Goal: Task Accomplishment & Management: Use online tool/utility

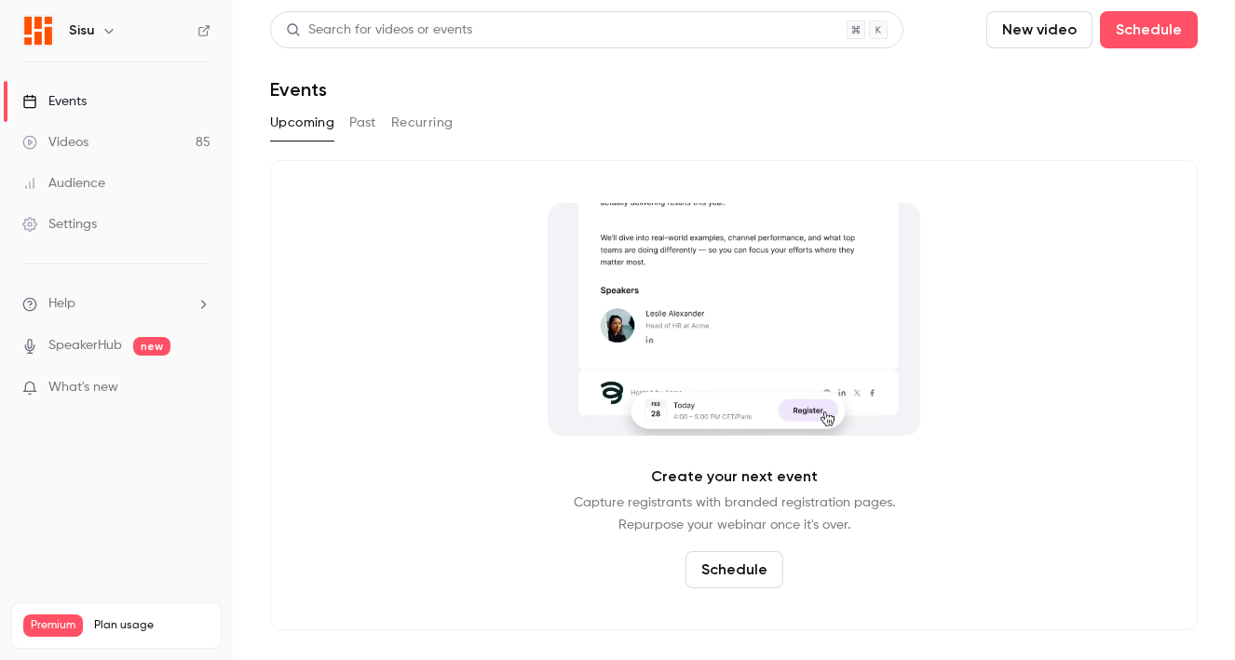
click at [124, 157] on link "Videos 85" at bounding box center [116, 142] width 233 height 41
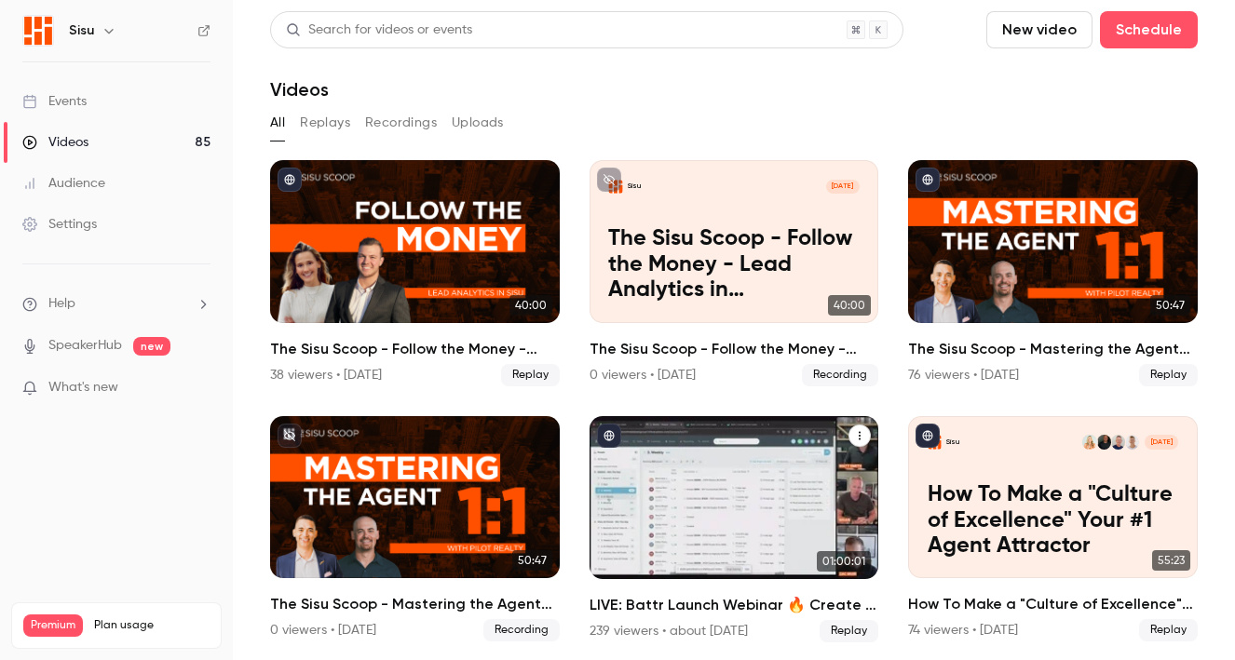
click at [734, 527] on div "LIVE: Battr Launch Webinar 🔥 Create a Culture of Relentless Lead Conversion" at bounding box center [734, 497] width 290 height 163
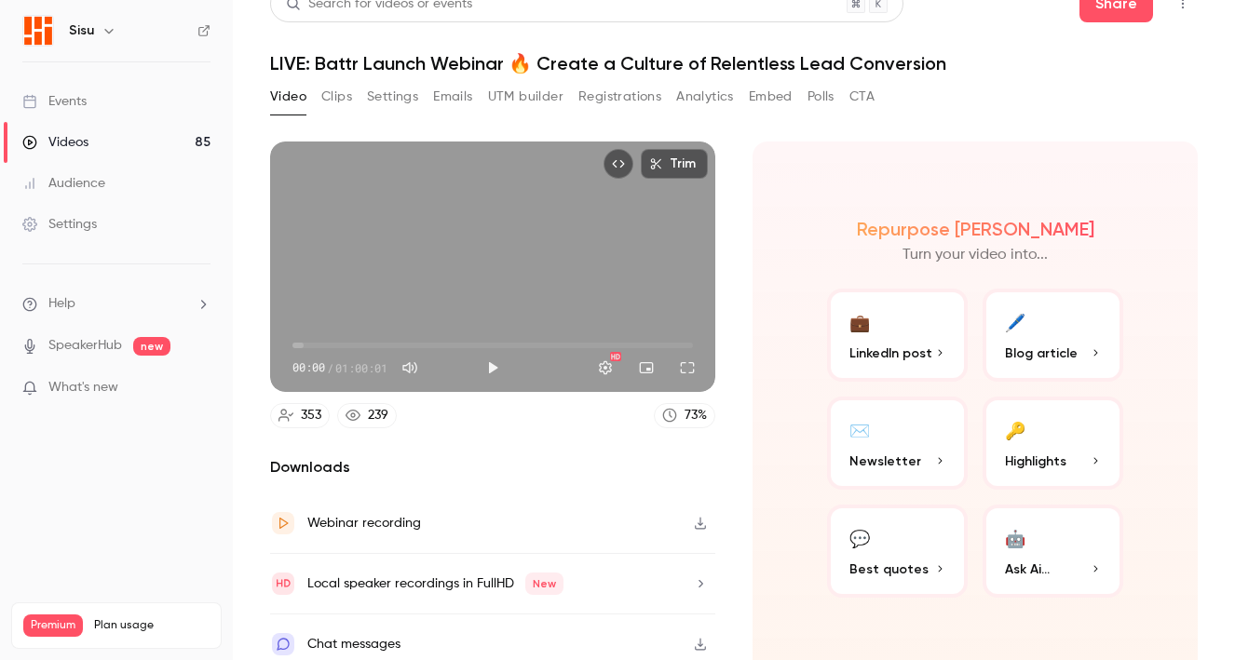
scroll to position [27, 0]
click at [654, 517] on div "Webinar recording" at bounding box center [492, 523] width 445 height 61
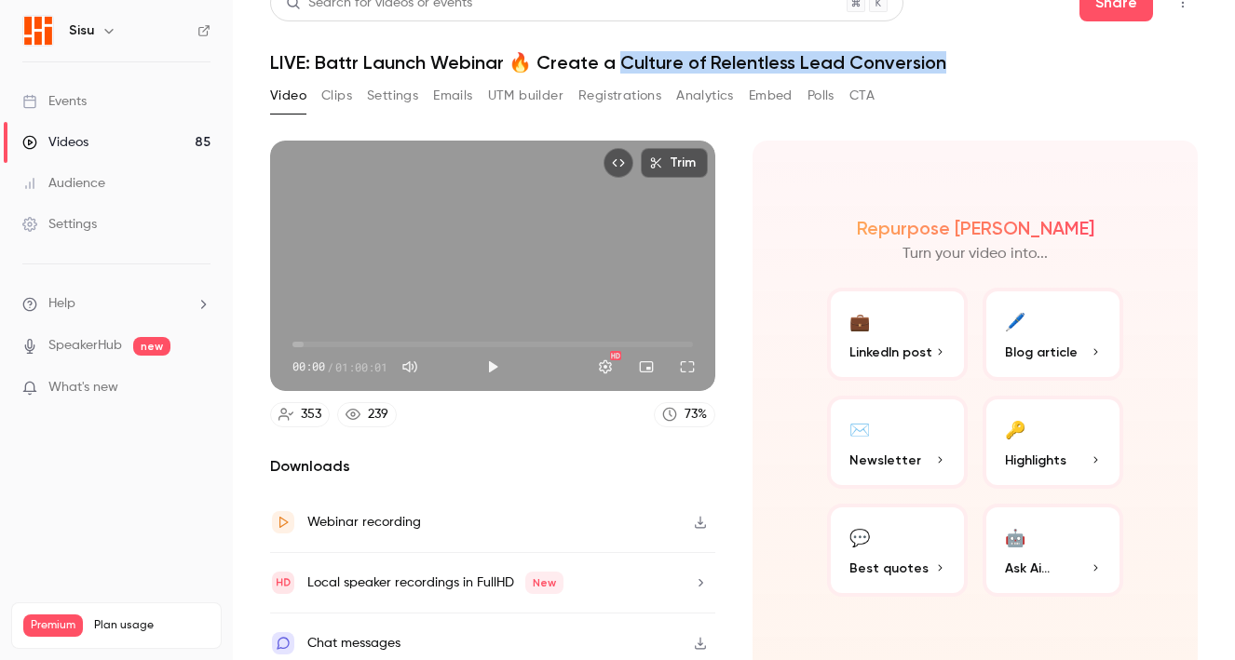
drag, startPoint x: 617, startPoint y: 70, endPoint x: 876, endPoint y: 75, distance: 258.9
click at [876, 75] on div "Search for videos or events Share LIVE: Battr Launch Webinar 🔥 Create a Culture…" at bounding box center [733, 303] width 927 height 638
copy h1 "ulture of Relentless Lead Conversion"
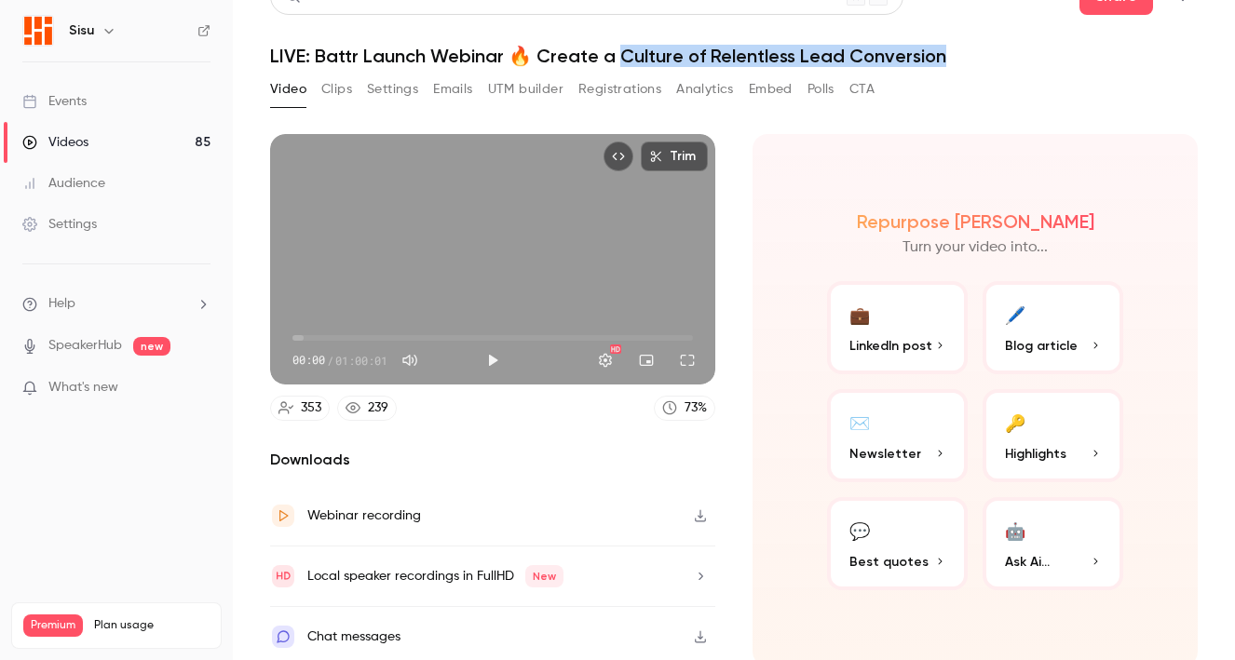
scroll to position [35, 0]
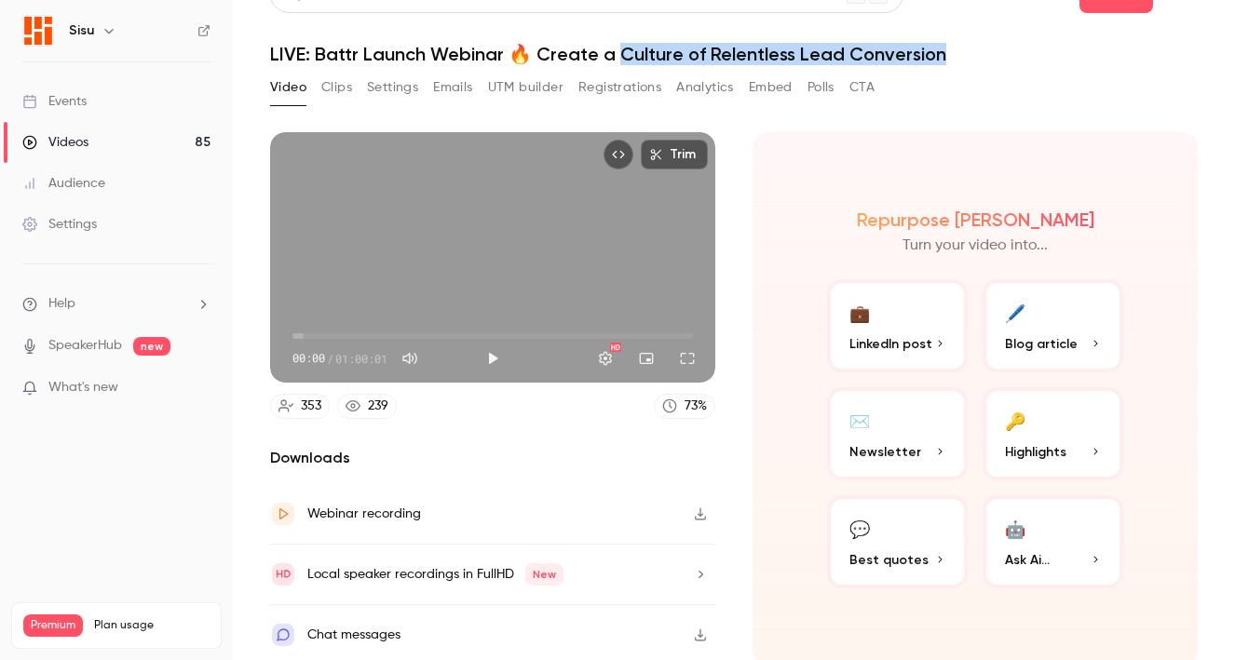
click at [143, 130] on link "Videos 85" at bounding box center [116, 142] width 233 height 41
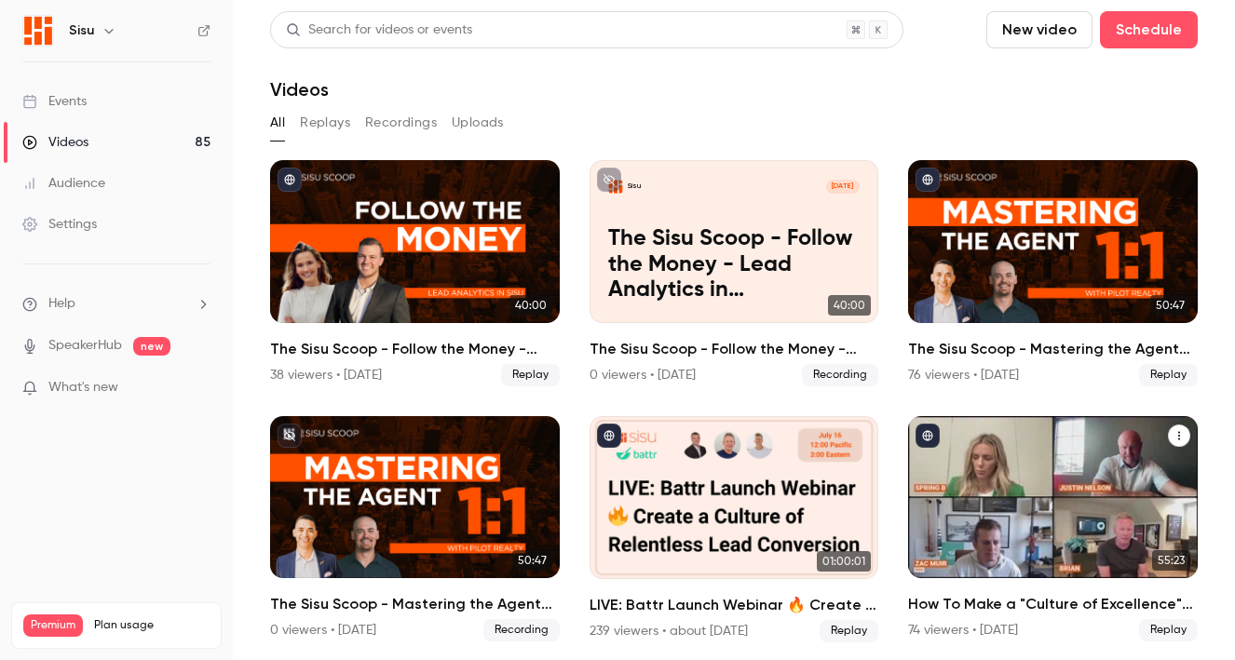
click at [1173, 438] on icon "Videos" at bounding box center [1178, 435] width 11 height 11
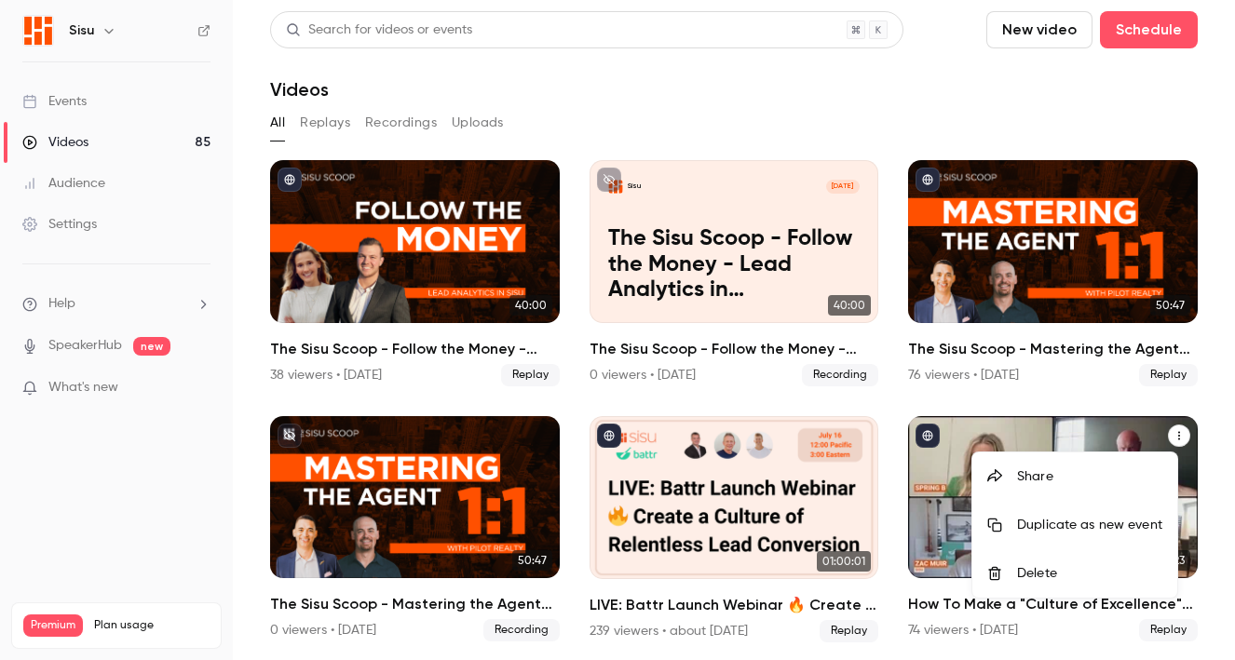
click at [1194, 412] on div at bounding box center [617, 330] width 1235 height 660
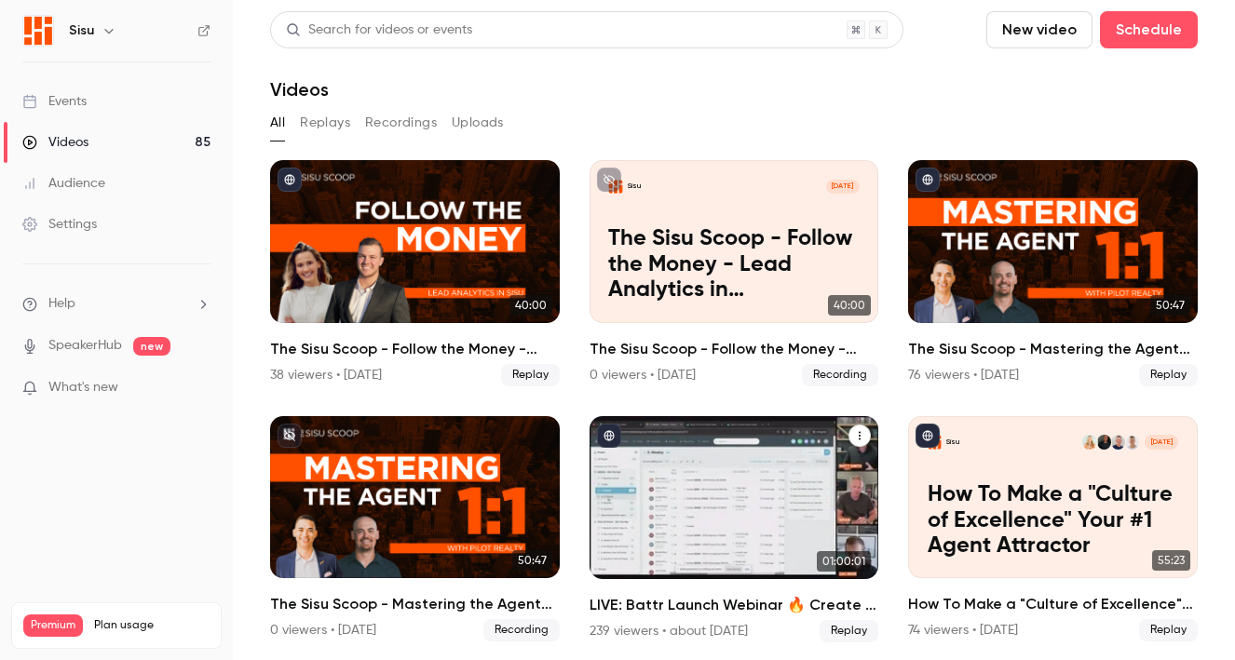
click at [854, 430] on icon "LIVE: Battr Launch Webinar 🔥 Create a Culture of Relentless Lead Conversion" at bounding box center [859, 435] width 11 height 11
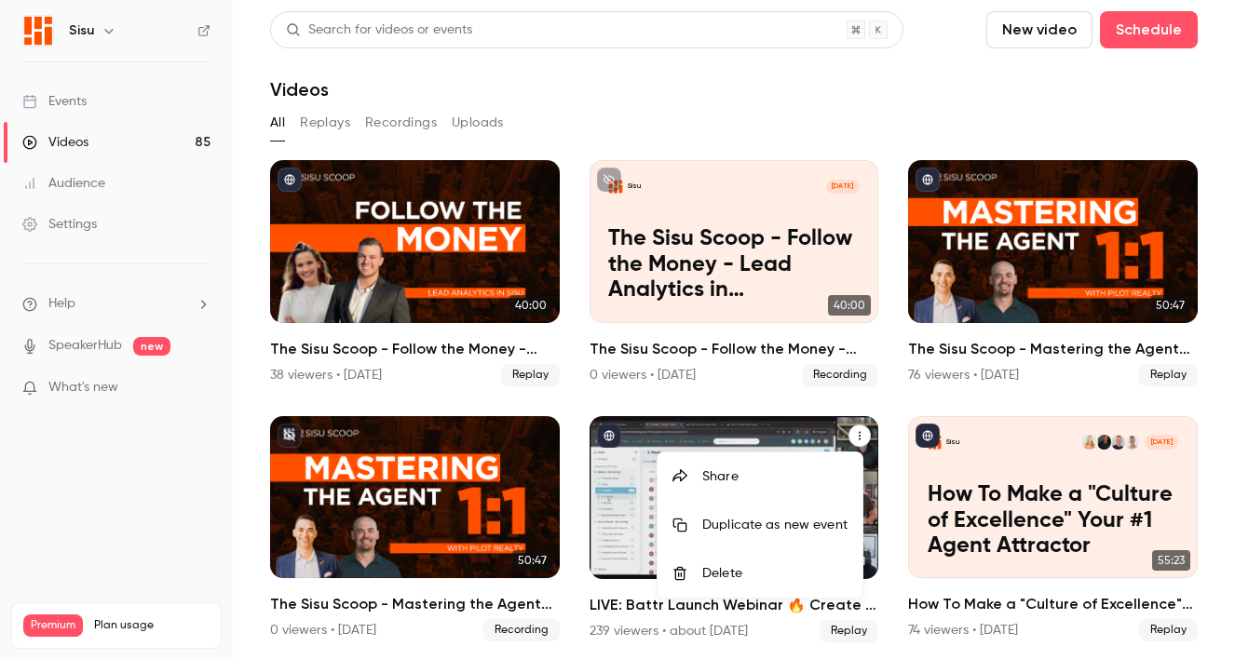
click at [859, 623] on div at bounding box center [617, 330] width 1235 height 660
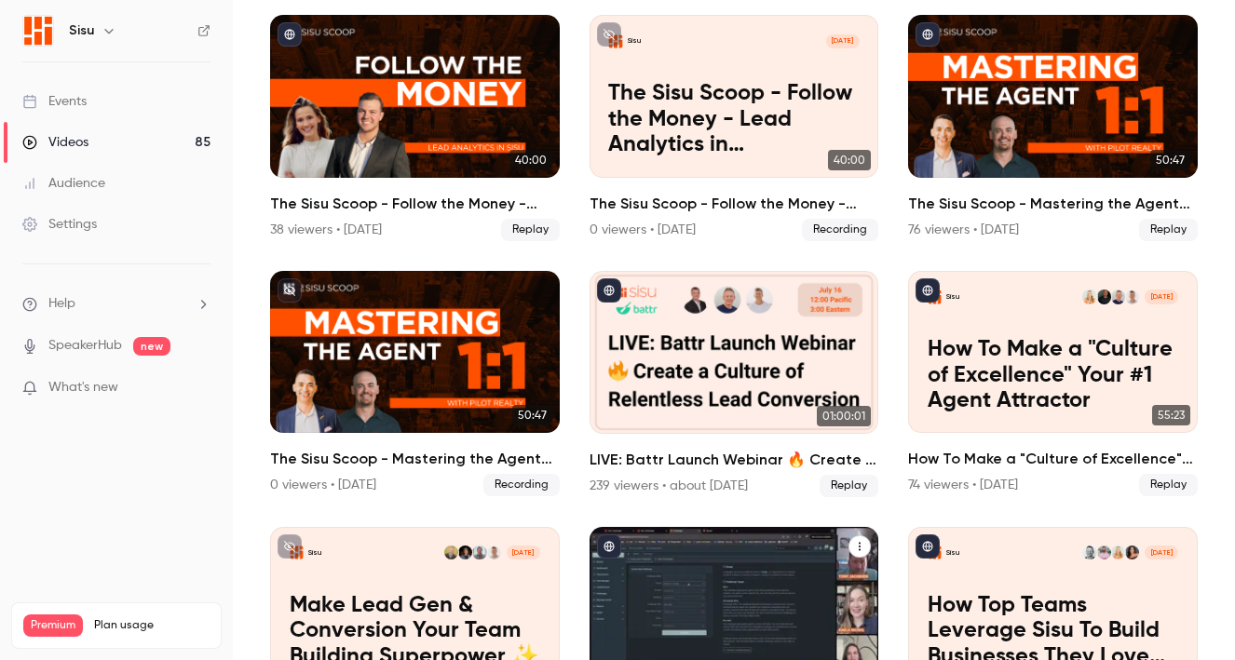
scroll to position [146, 0]
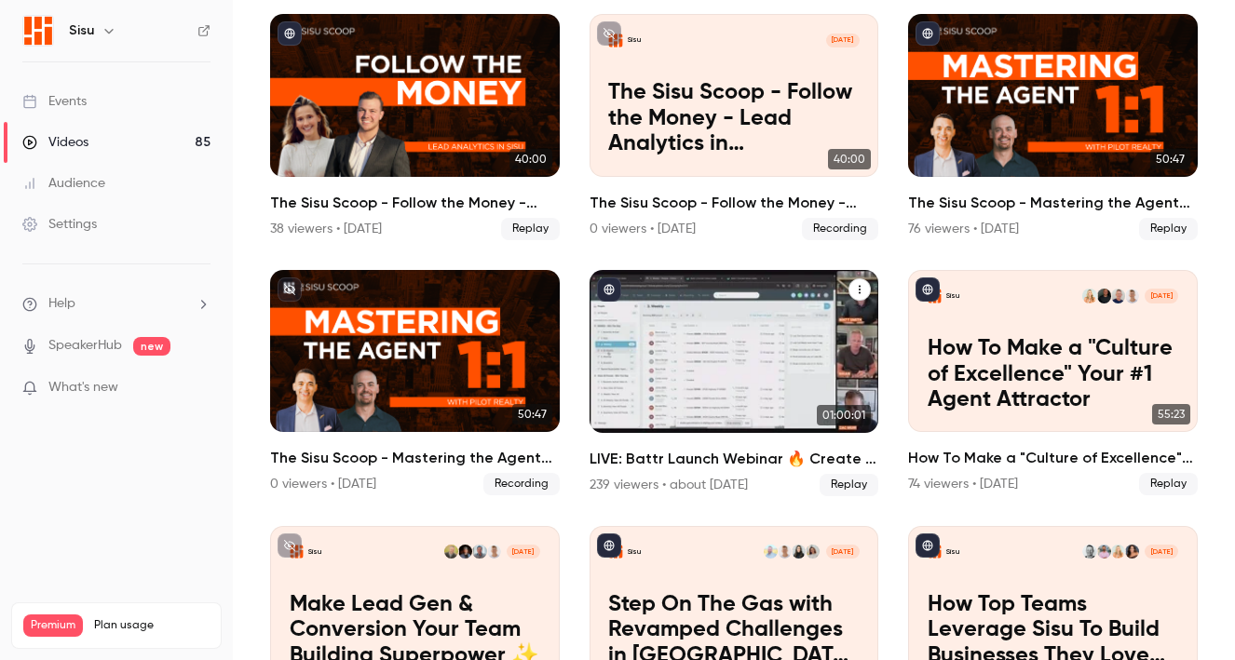
click at [702, 466] on div "LIVE: Battr Launch Webinar 🔥 Create a Culture of Relentless Lead Conversion 239…" at bounding box center [734, 472] width 290 height 48
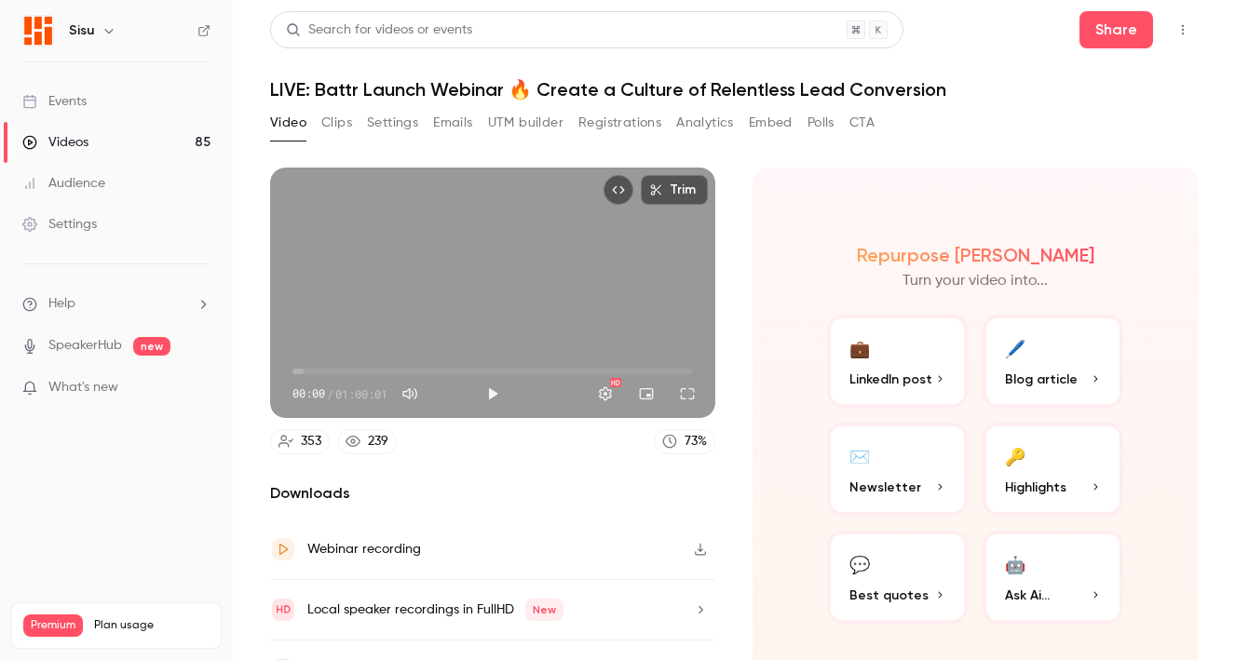
click at [640, 130] on button "Registrations" at bounding box center [619, 123] width 83 height 30
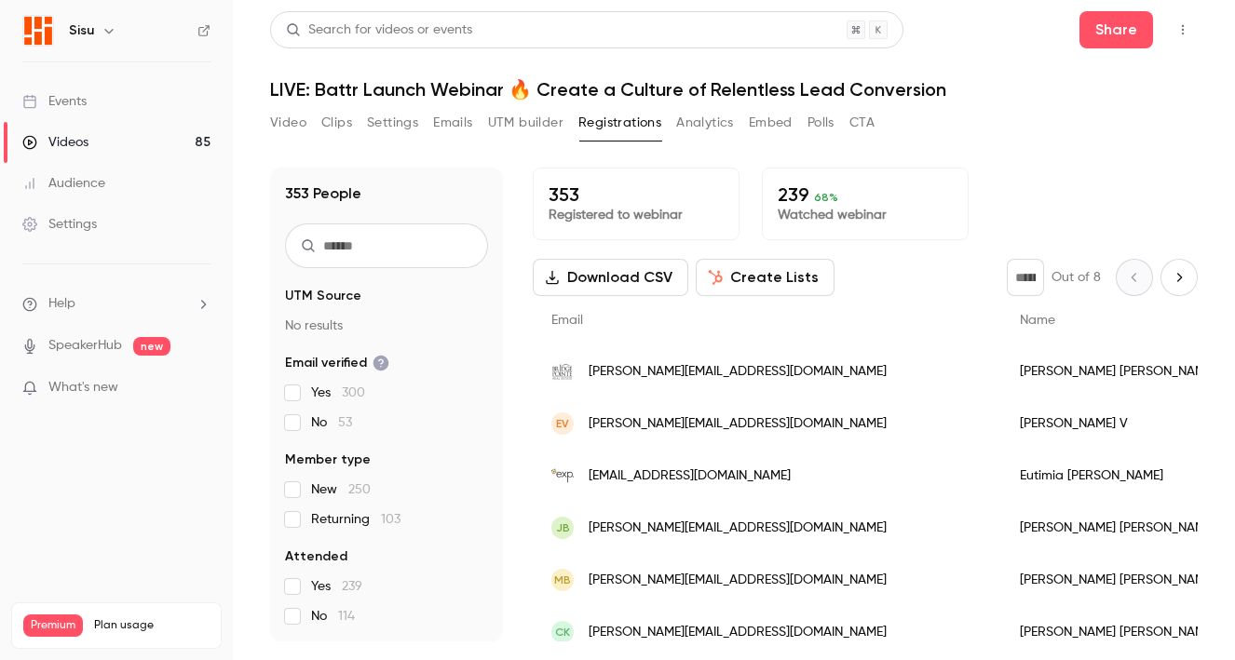
click at [298, 128] on button "Video" at bounding box center [288, 123] width 36 height 30
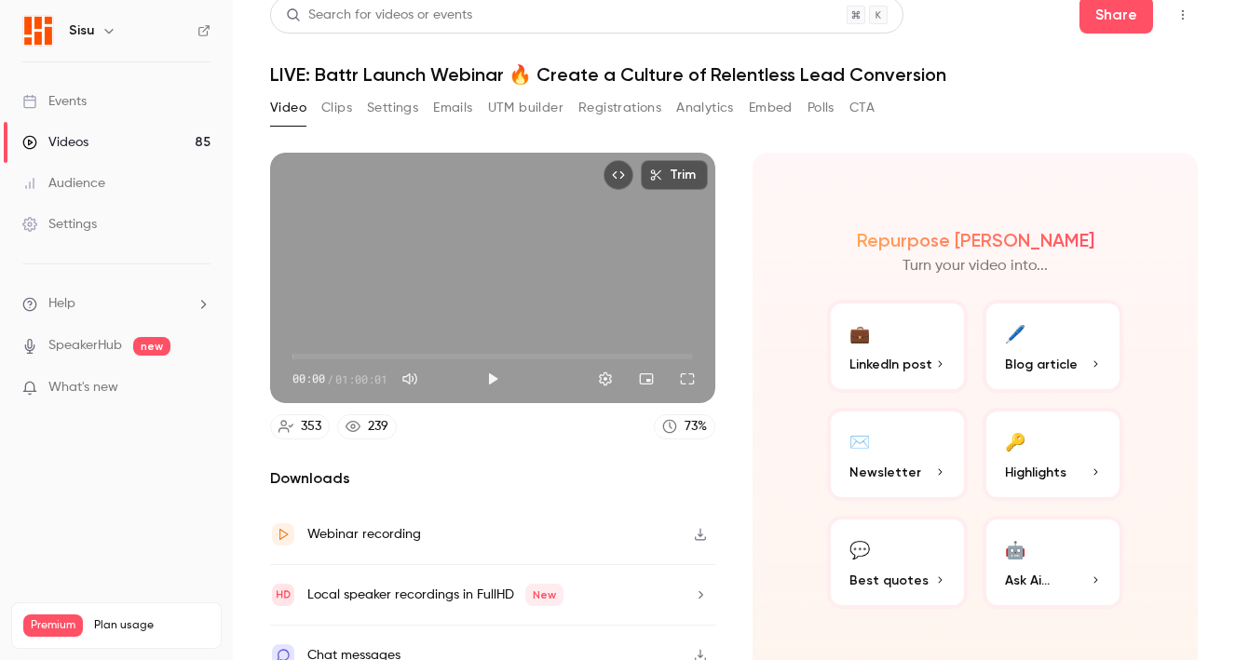
scroll to position [35, 0]
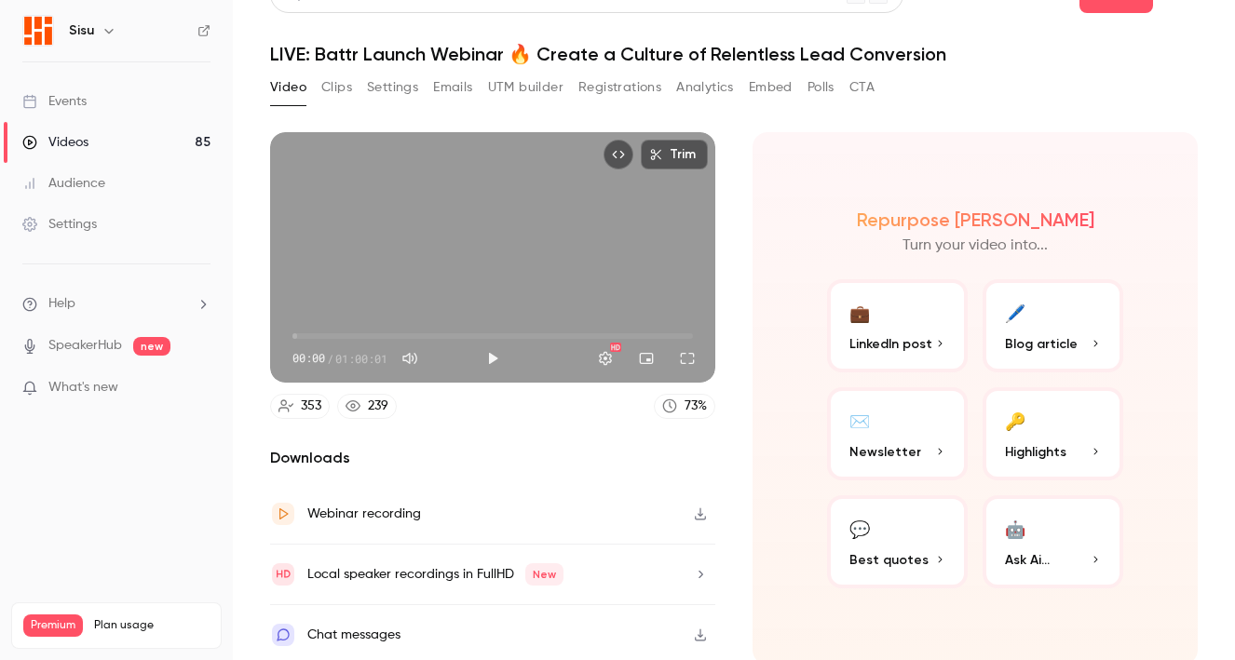
click at [1048, 438] on button "🔑 Highlights" at bounding box center [1052, 433] width 141 height 93
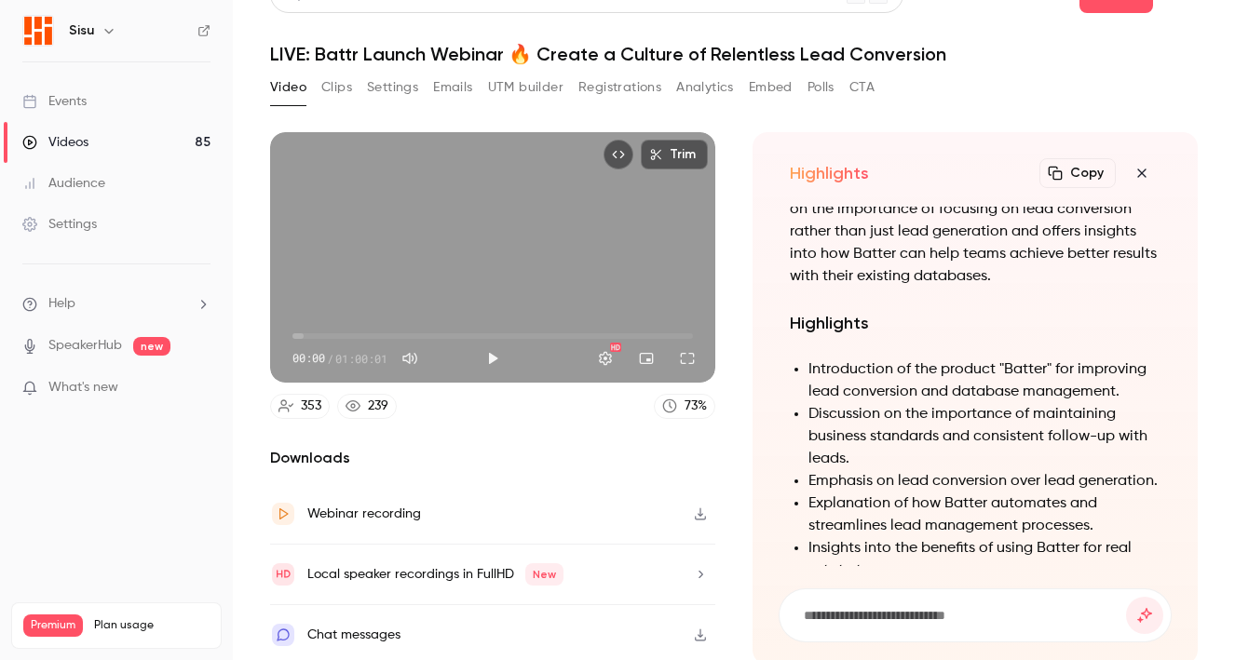
scroll to position [-972, 0]
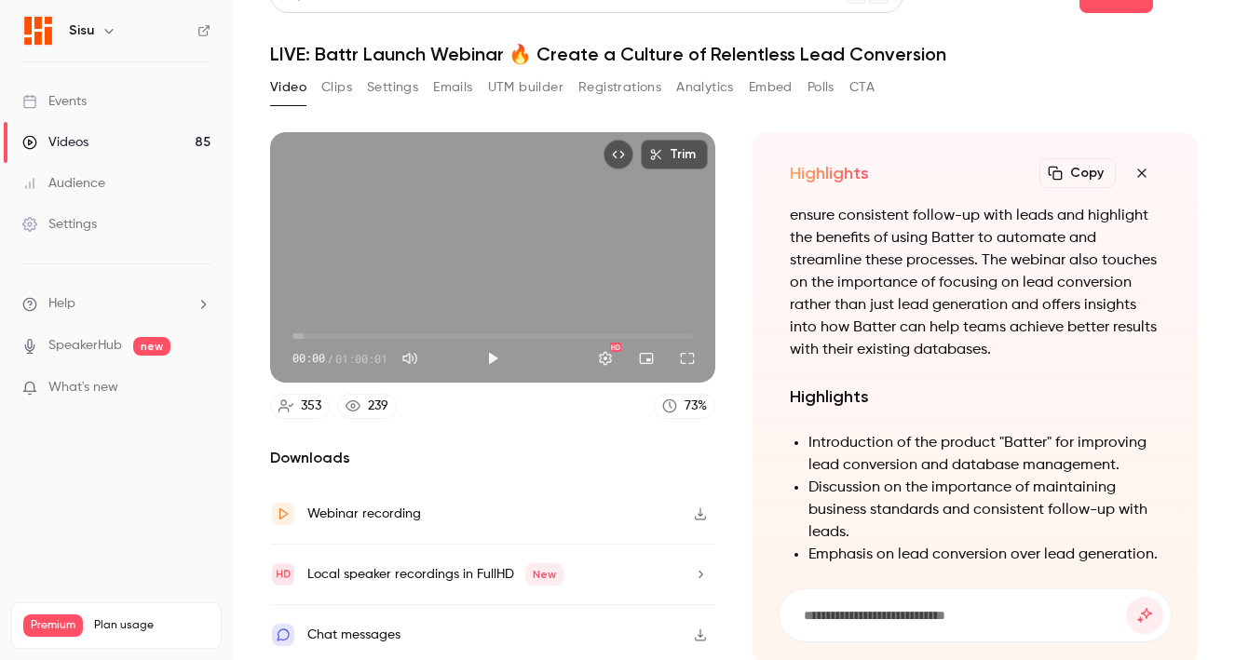
click at [893, 605] on input at bounding box center [964, 615] width 324 height 20
type input "**********"
click at [1126, 597] on button "submit" at bounding box center [1144, 615] width 37 height 37
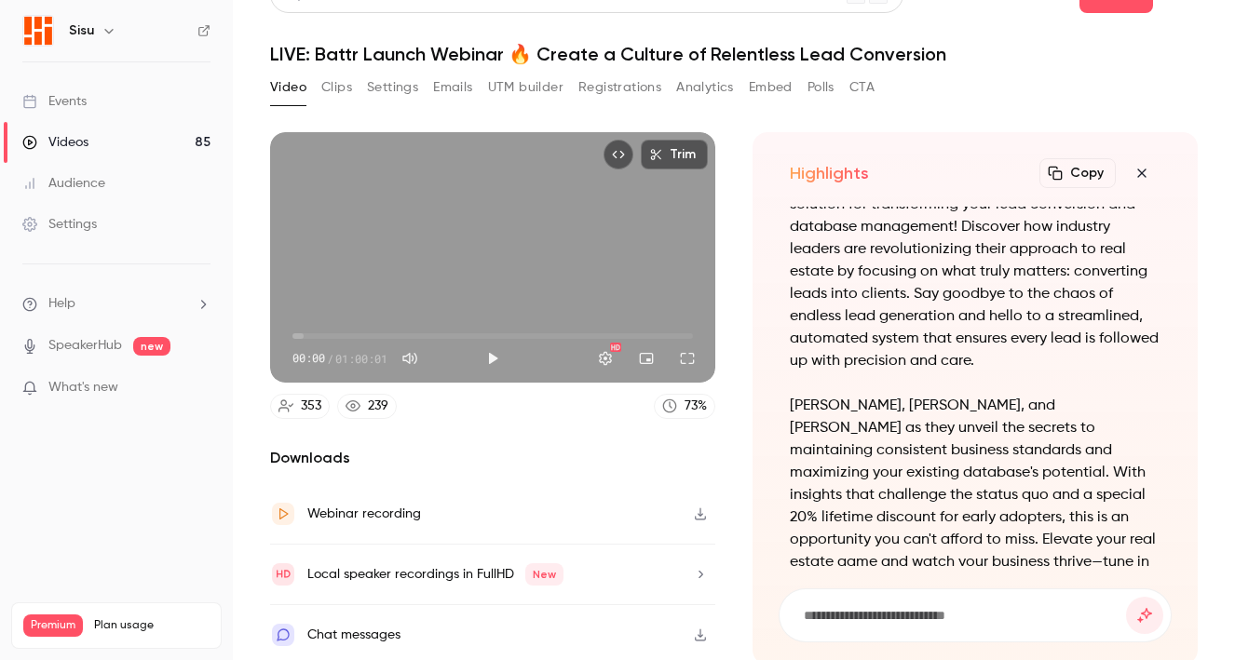
scroll to position [0, 0]
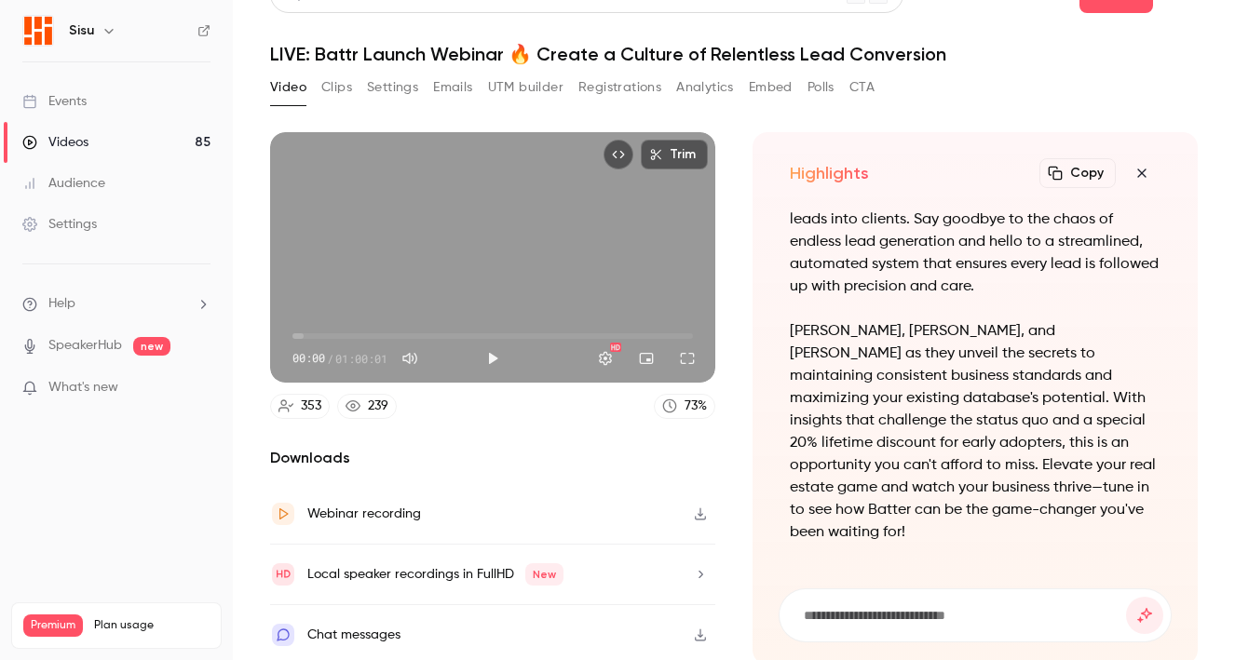
click at [349, 90] on button "Clips" at bounding box center [336, 88] width 31 height 30
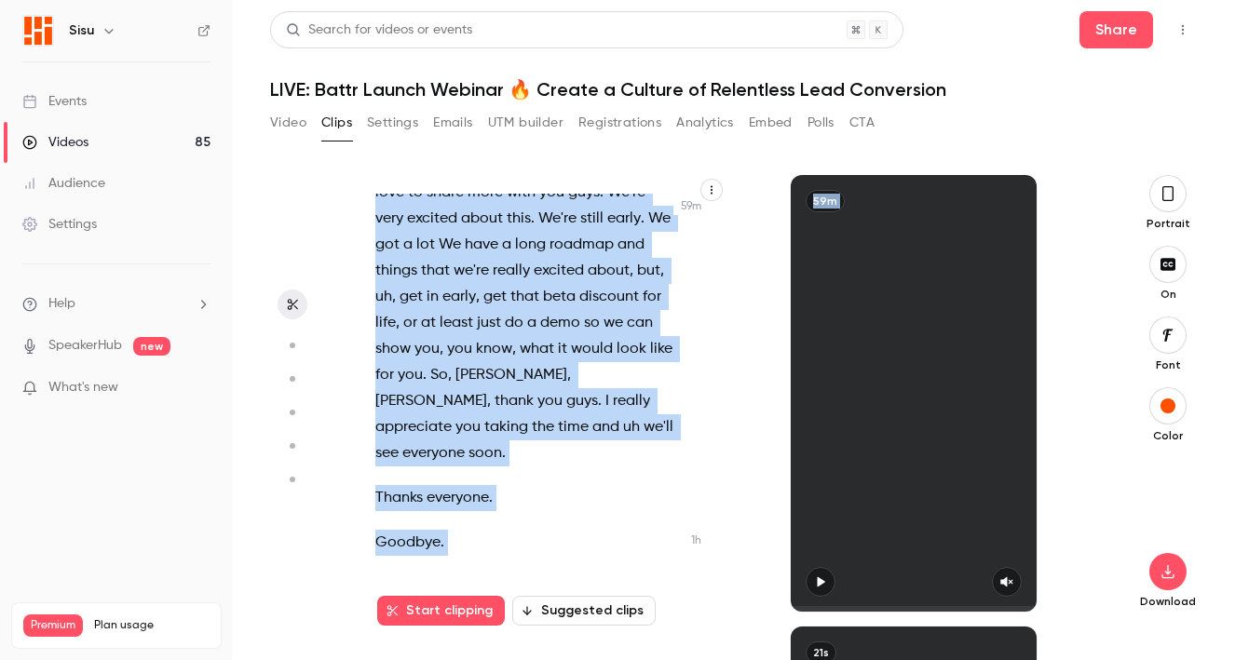
scroll to position [52812, 0]
drag, startPoint x: 479, startPoint y: 284, endPoint x: 631, endPoint y: 724, distance: 466.2
click at [631, 659] on html "Sisu Events Videos 85 Audience Settings Help SpeakerHub new What's new Premium …" at bounding box center [617, 330] width 1235 height 660
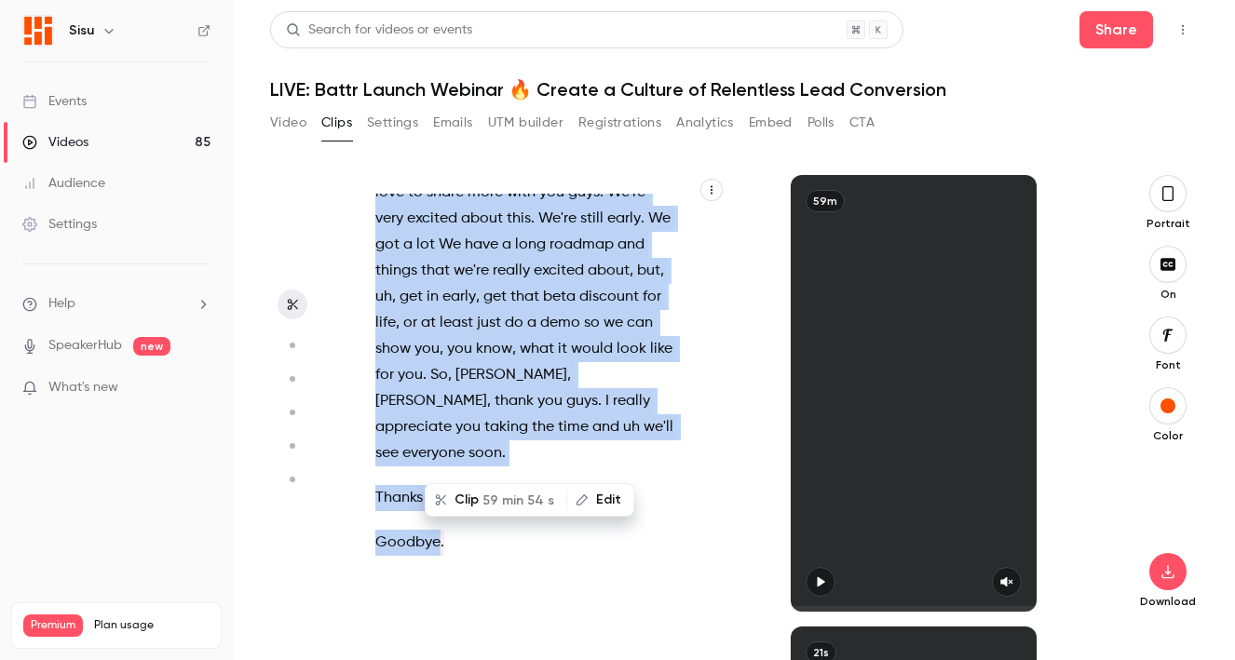
click at [287, 127] on button "Video" at bounding box center [288, 123] width 36 height 30
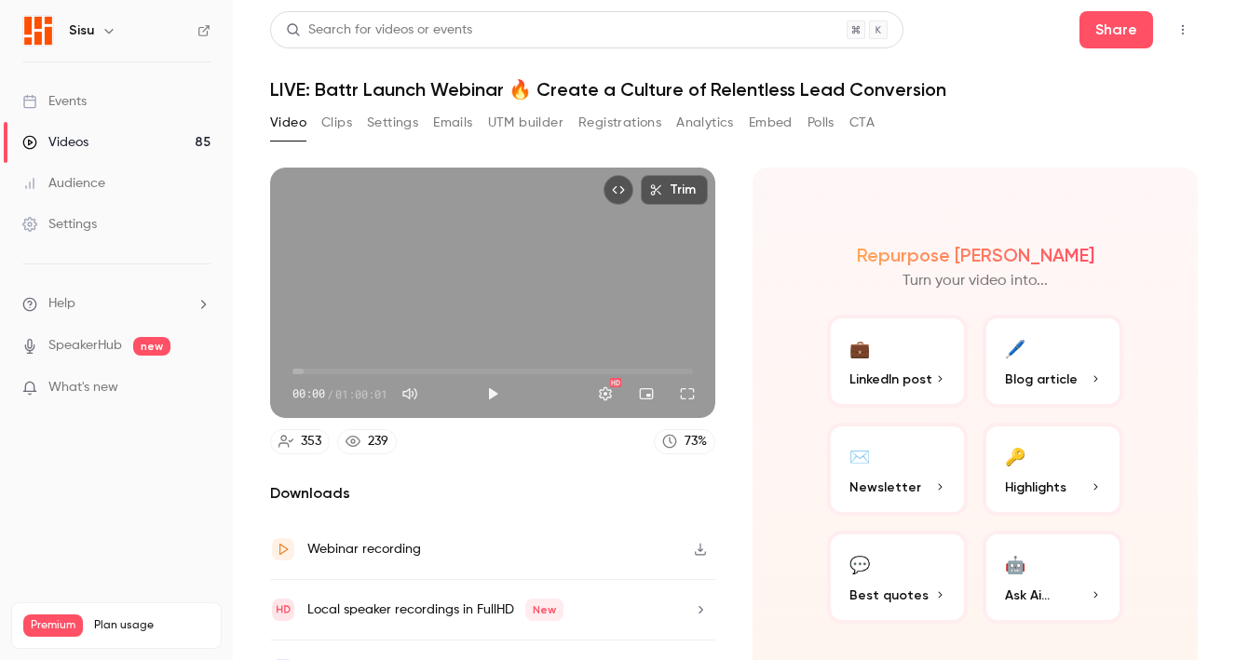
click at [1014, 377] on span "Blog article" at bounding box center [1041, 380] width 73 height 20
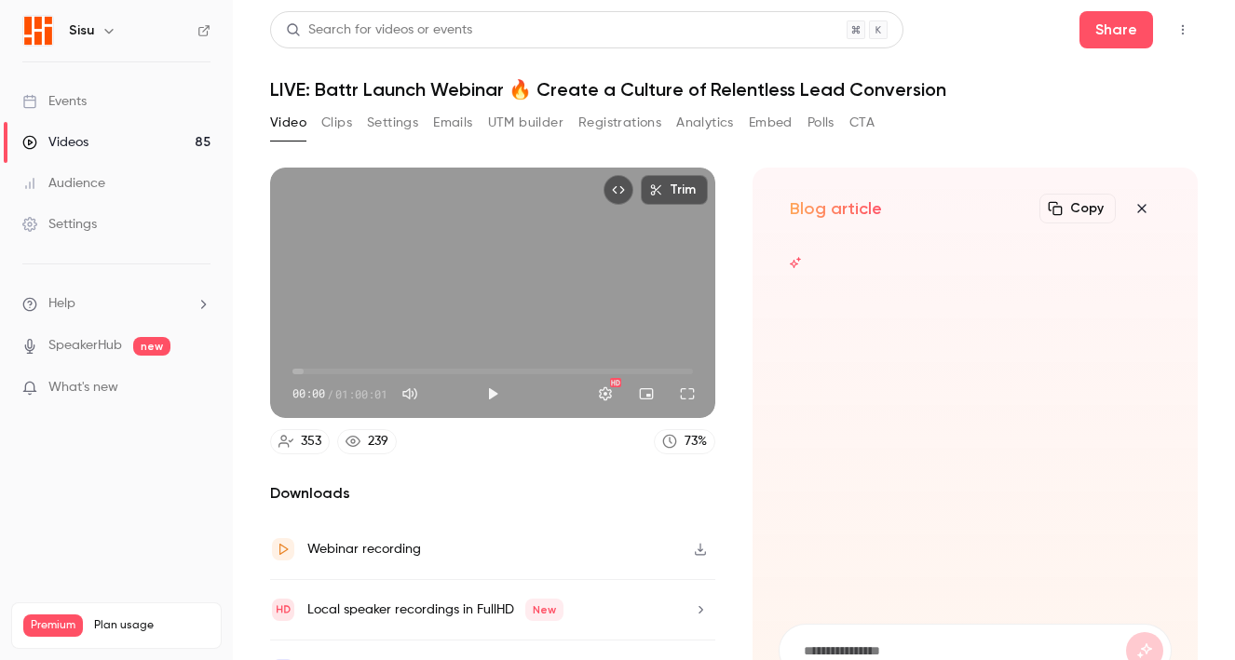
click at [1130, 205] on icon "button" at bounding box center [1141, 208] width 22 height 15
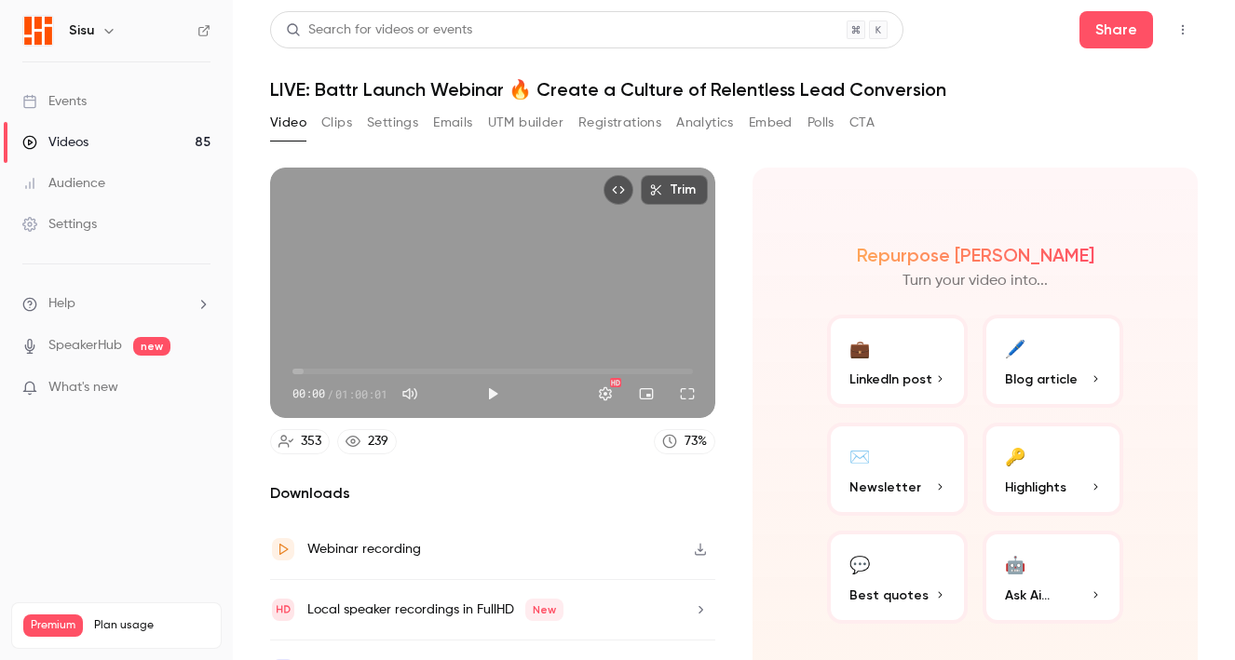
click at [1010, 615] on button "🤖 Ask Ai..." at bounding box center [1052, 577] width 141 height 93
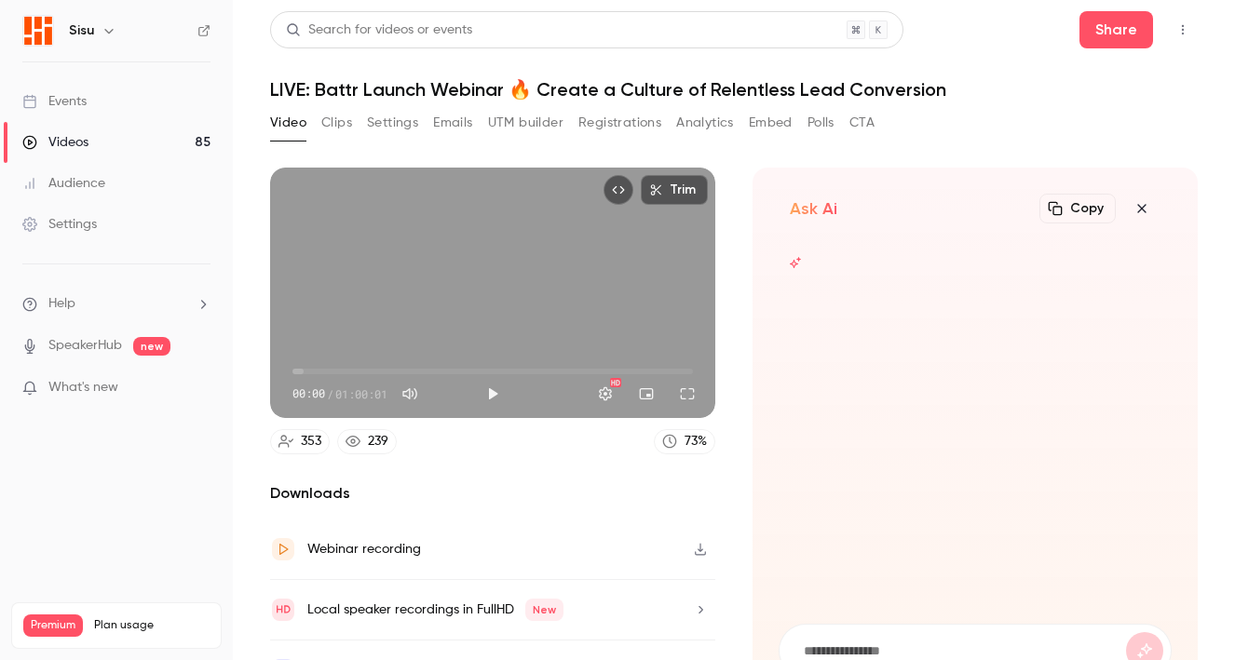
click at [917, 634] on form at bounding box center [974, 651] width 391 height 52
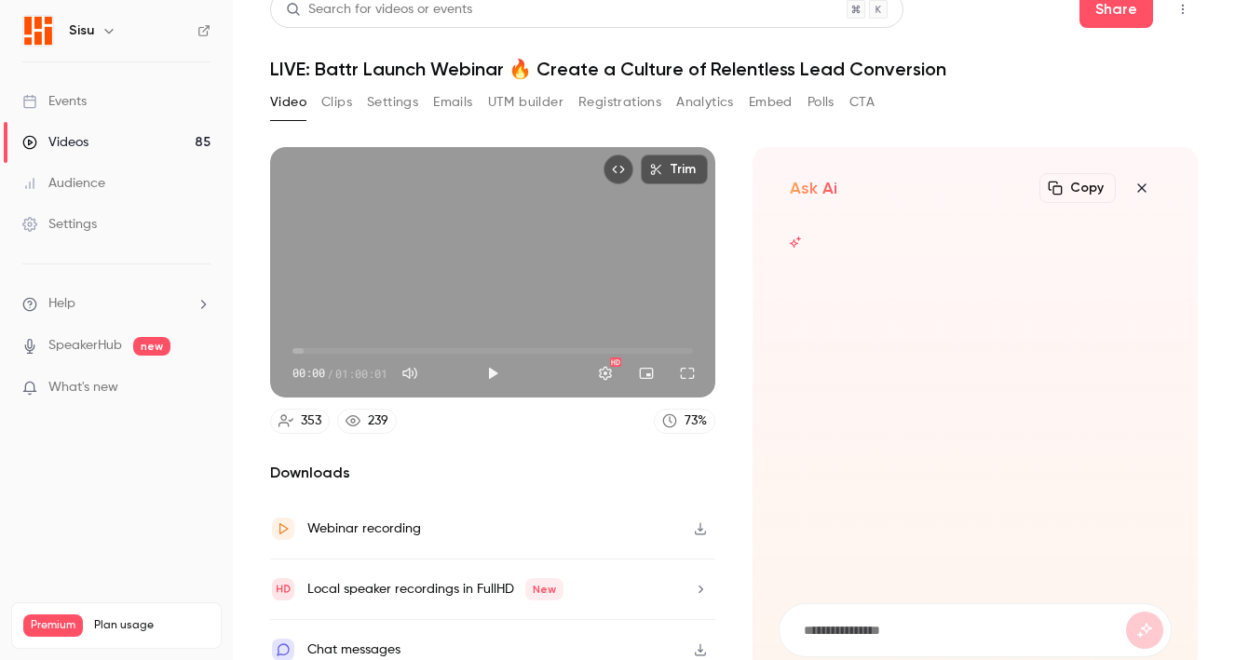
scroll to position [20, 0]
